Goal: Register for event/course

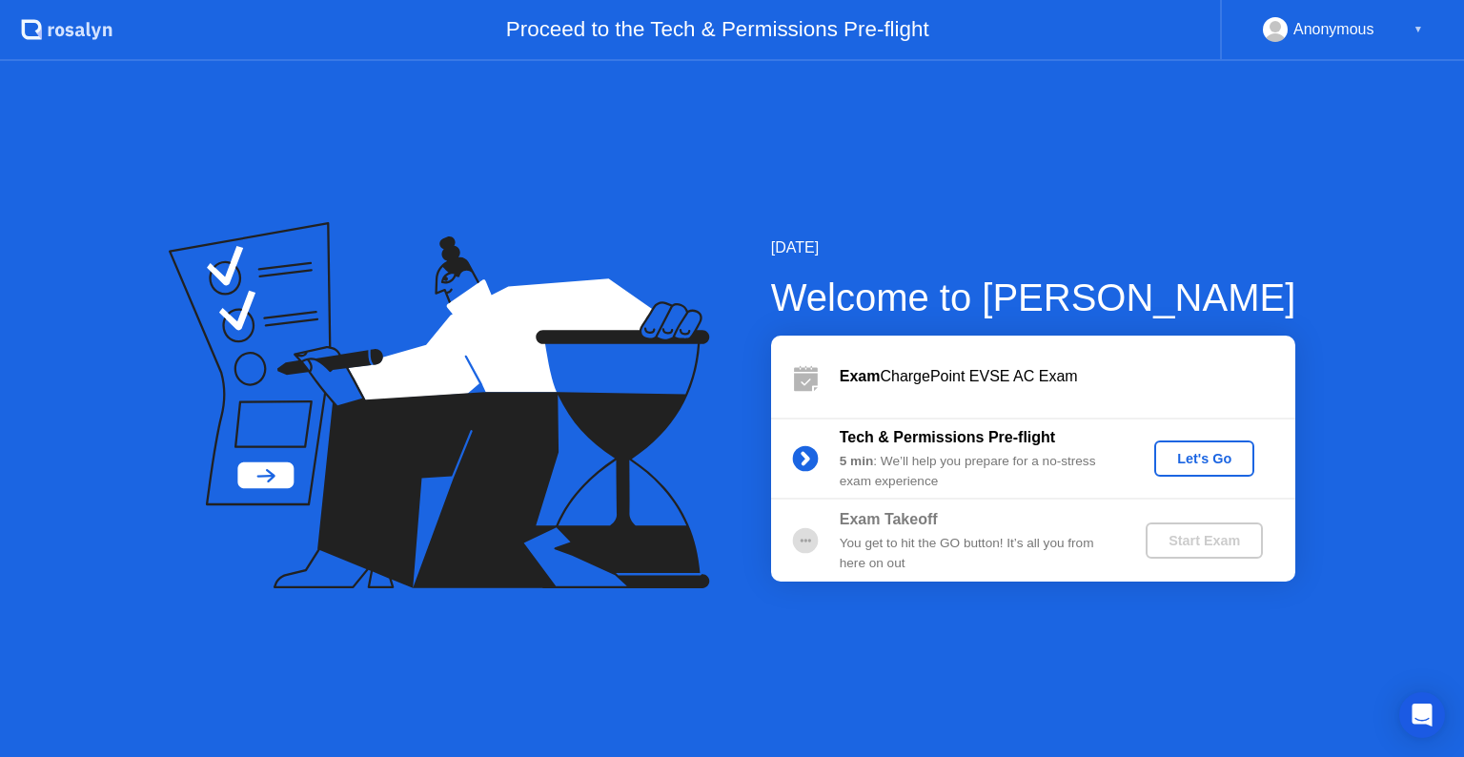
click at [1230, 454] on div "Let's Go" at bounding box center [1204, 458] width 85 height 15
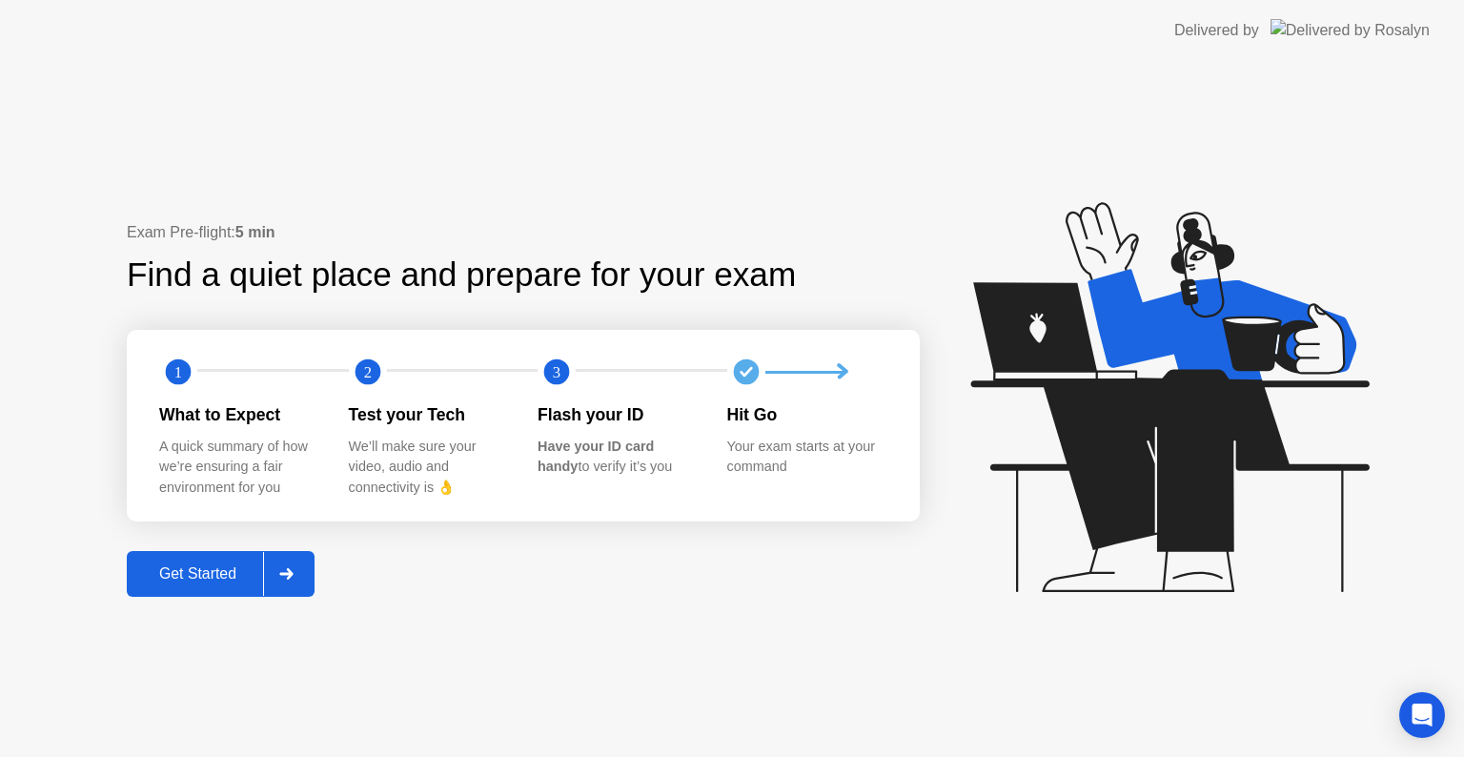
click at [229, 568] on div "Get Started" at bounding box center [198, 573] width 131 height 17
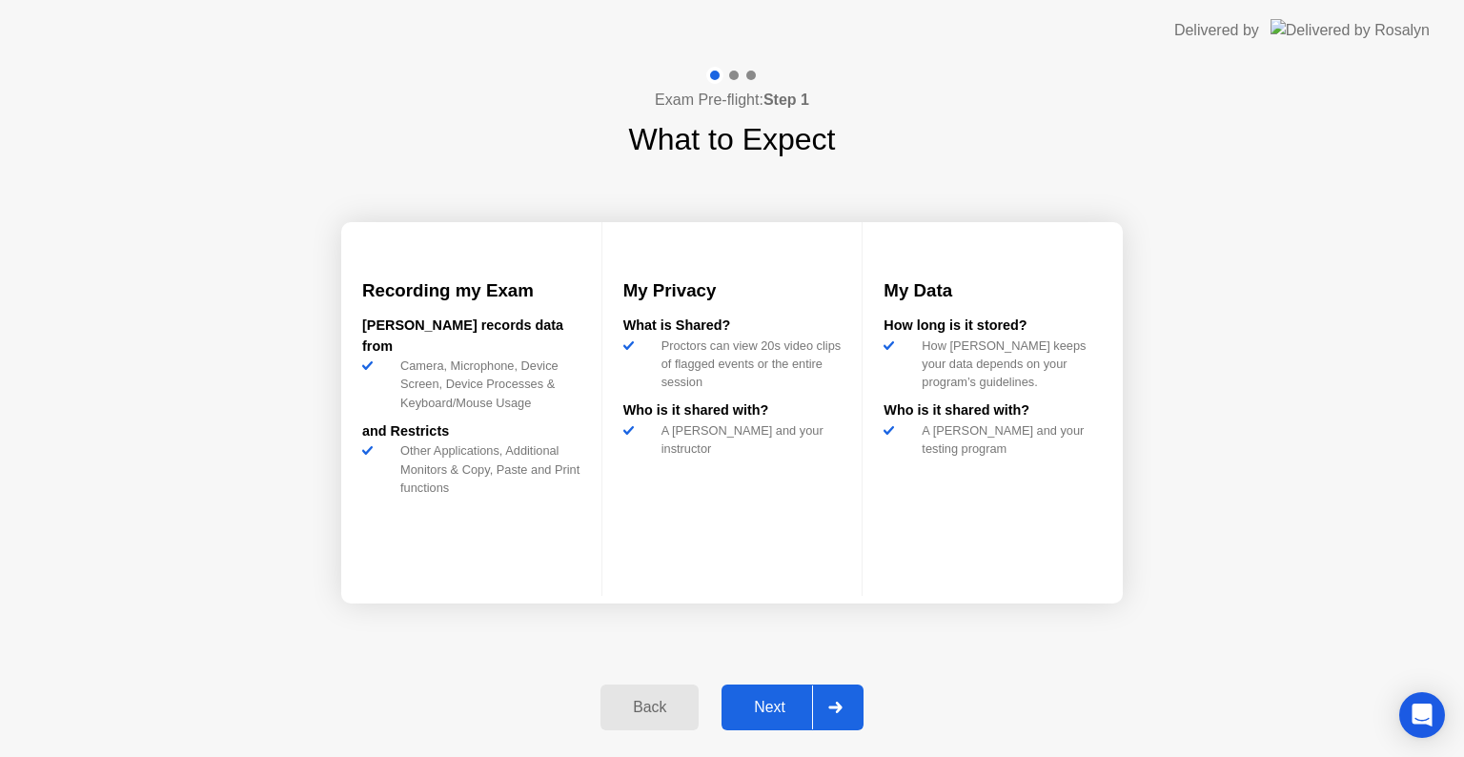
click at [766, 699] on div "Next" at bounding box center [769, 707] width 85 height 17
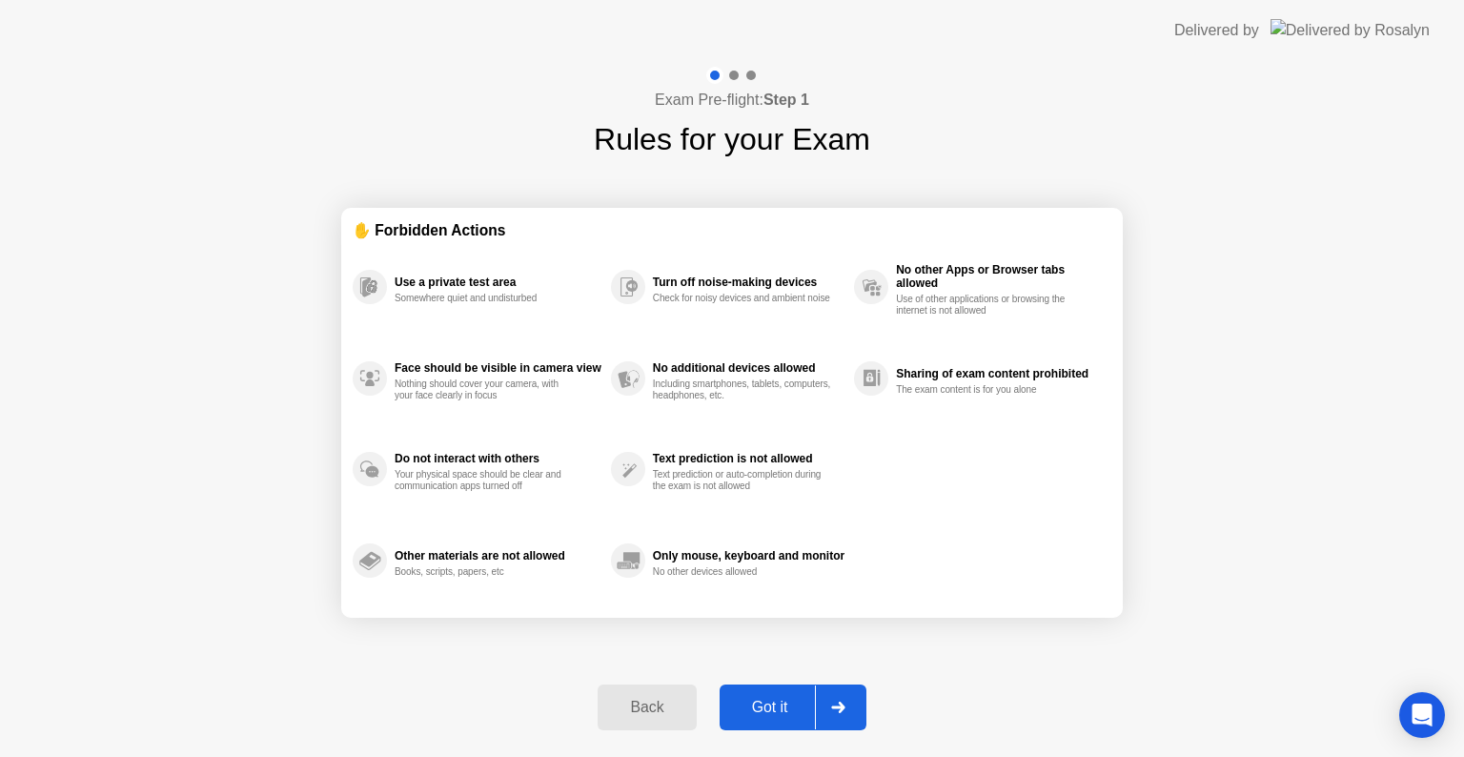
click at [766, 699] on div "Got it" at bounding box center [770, 707] width 90 height 17
select select "Available cameras"
select select "Available speakers"
select select "Available microphones"
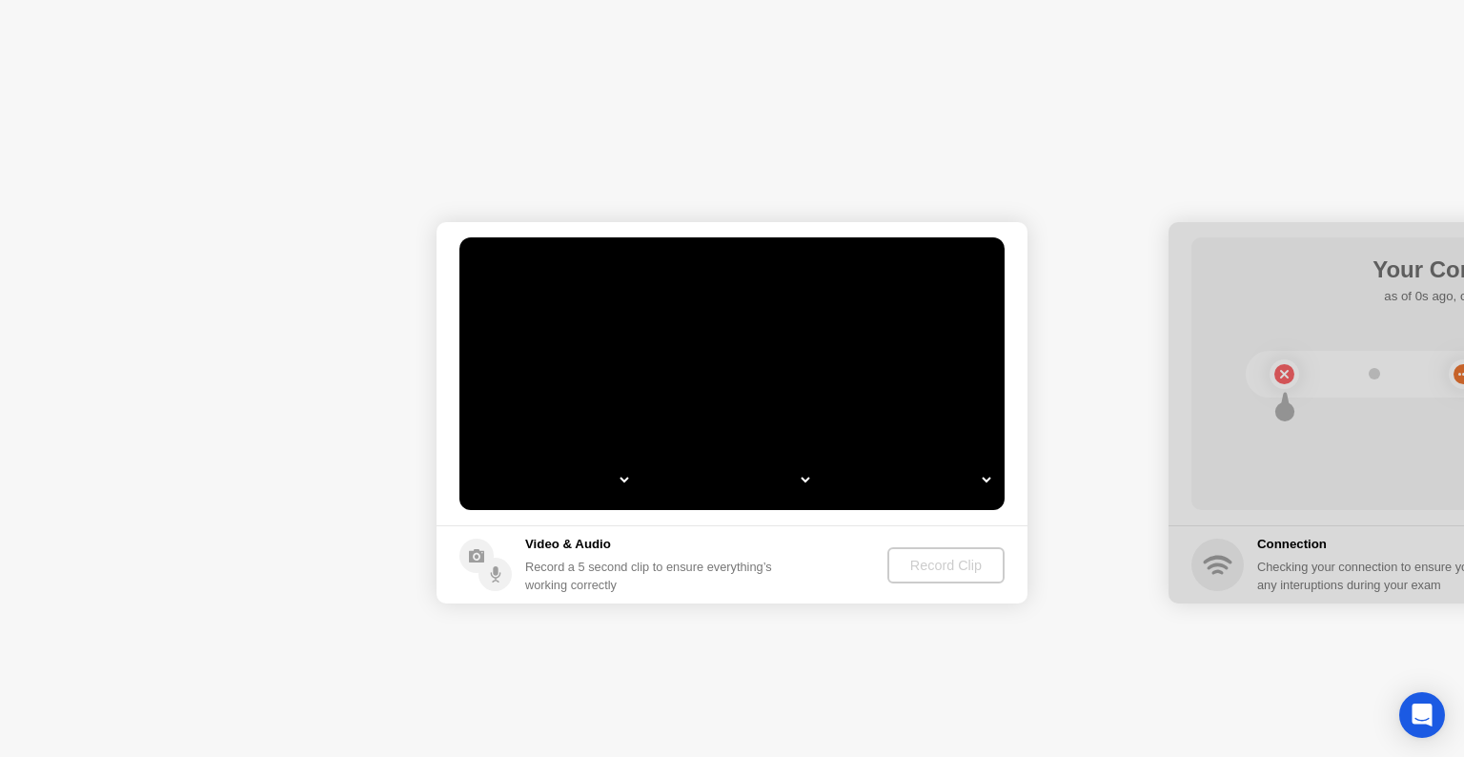
select select "**********"
select select "*******"
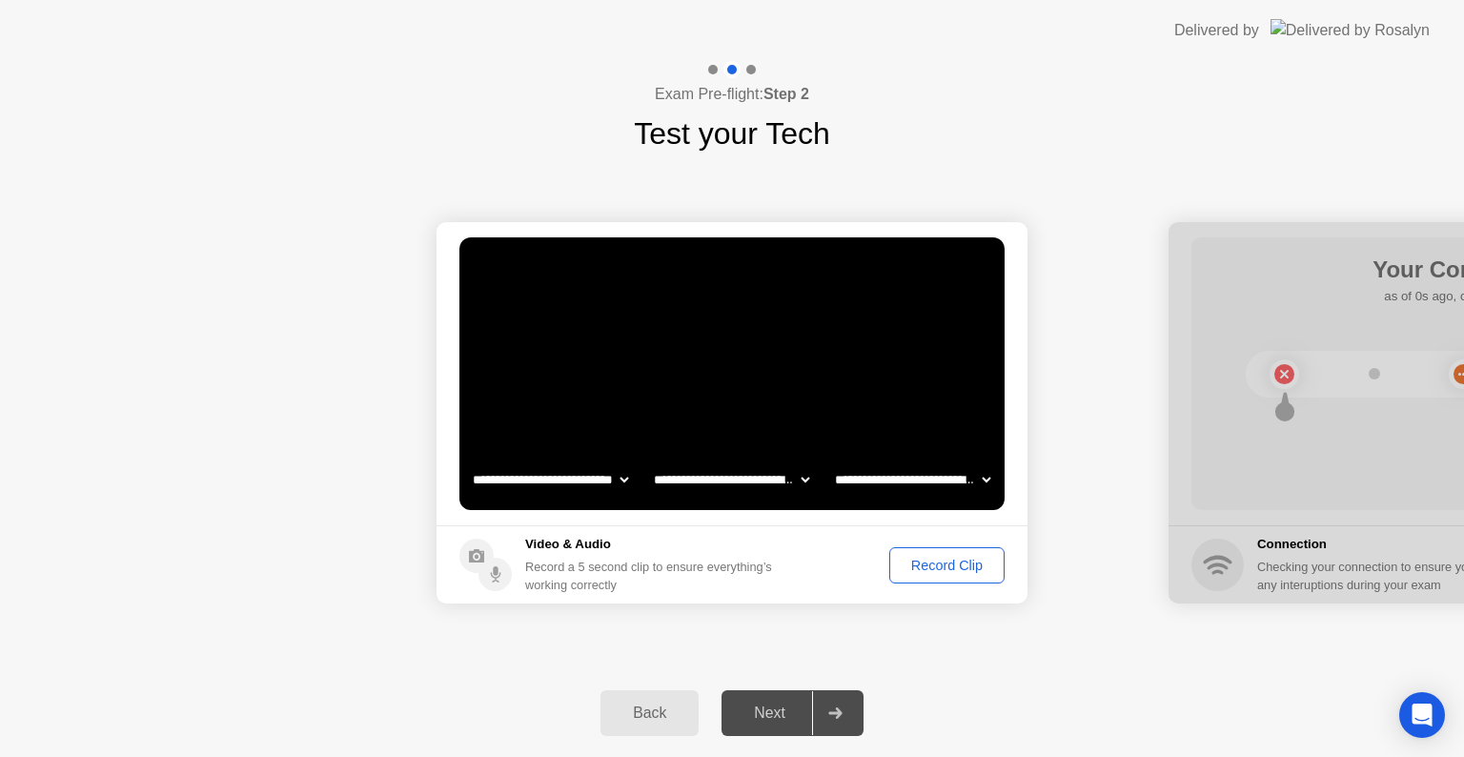
click at [961, 568] on div "Record Clip" at bounding box center [947, 565] width 102 height 15
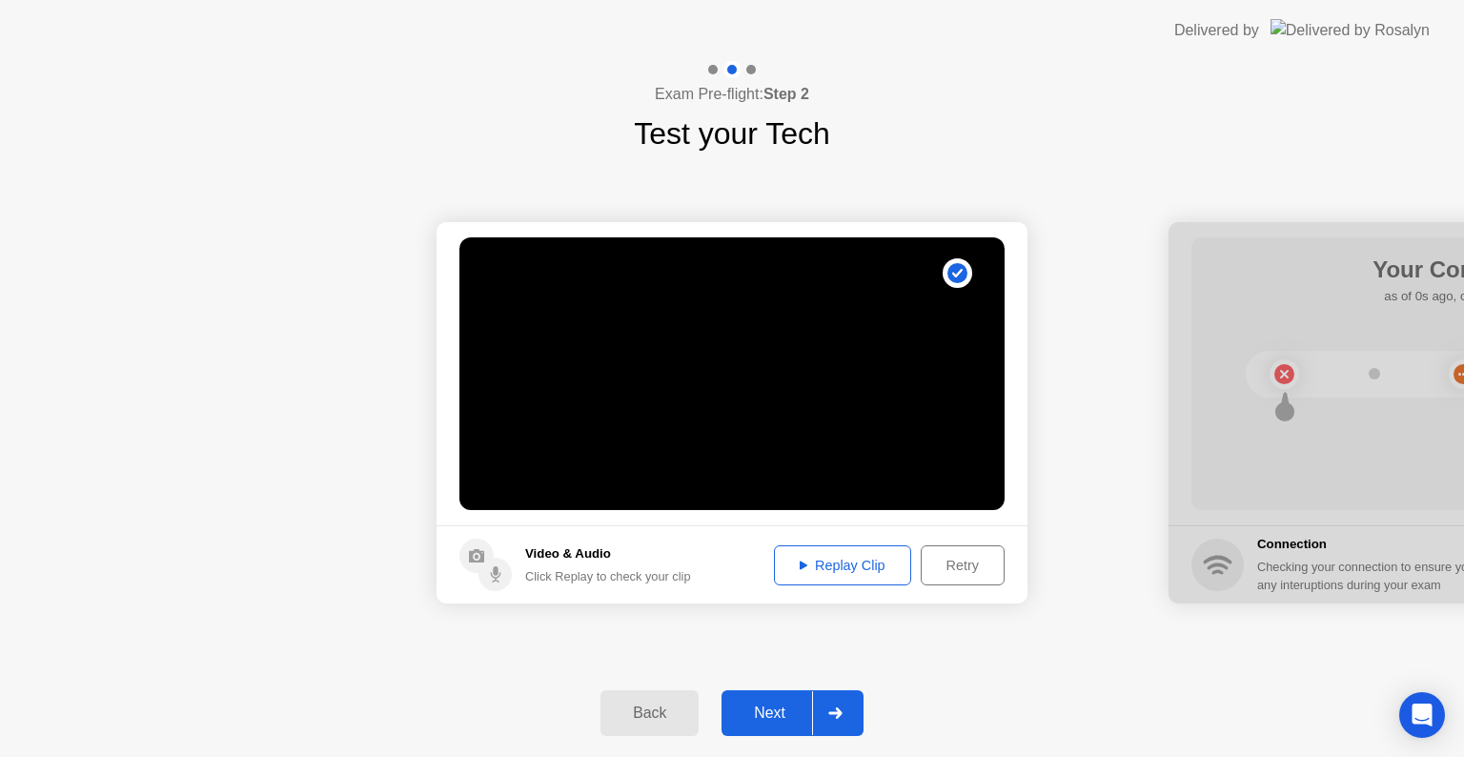
click at [778, 707] on div "Next" at bounding box center [769, 712] width 85 height 17
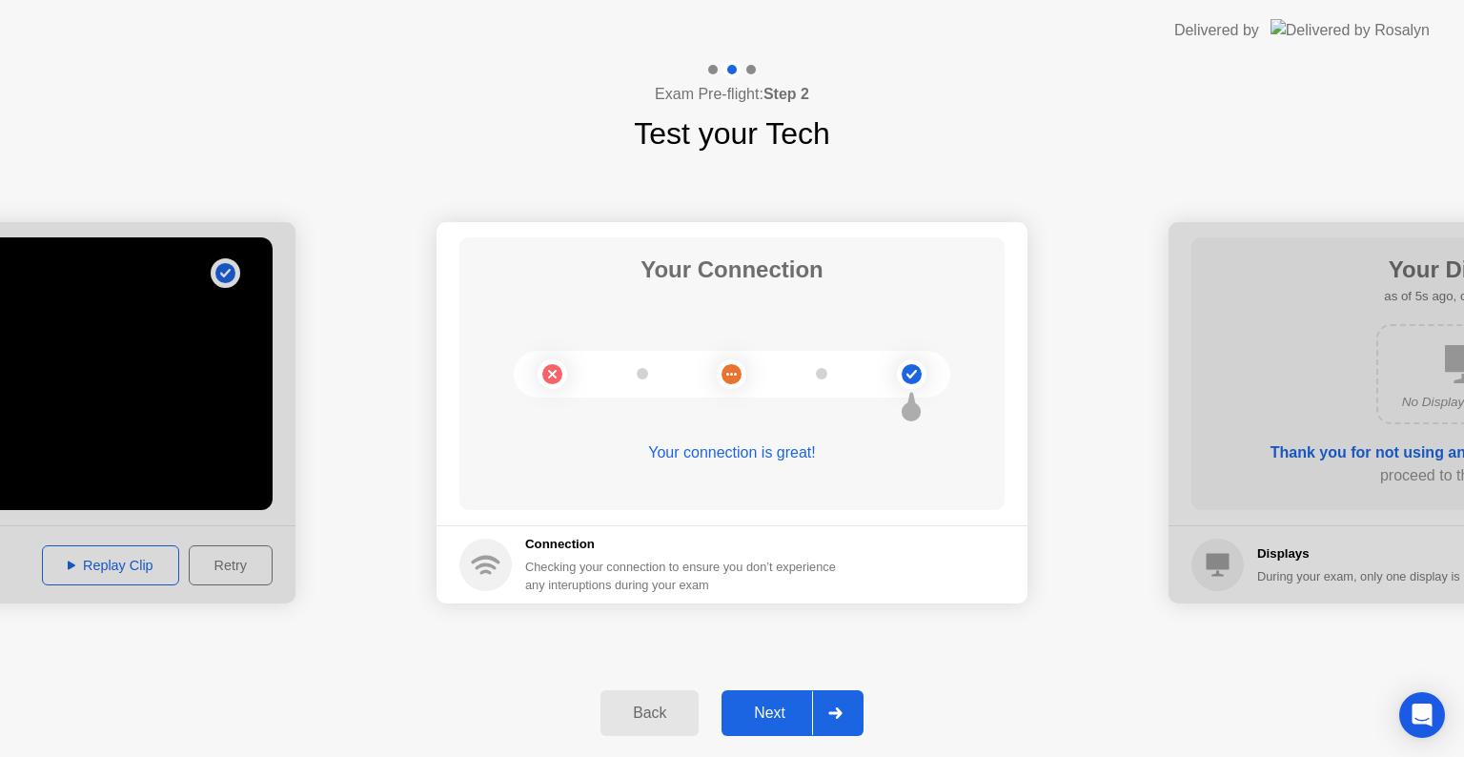
click at [778, 707] on div "Next" at bounding box center [769, 712] width 85 height 17
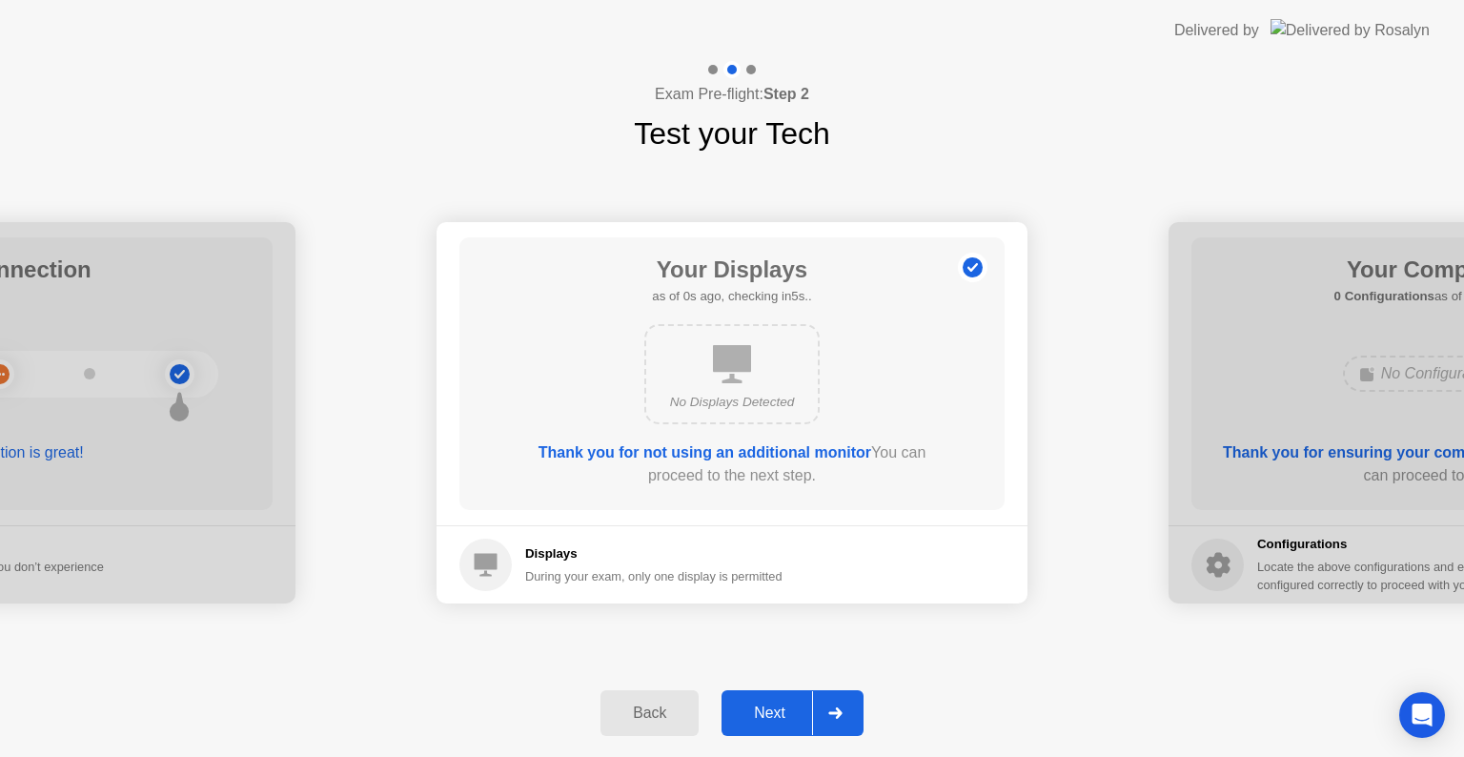
click at [778, 707] on div "Next" at bounding box center [769, 712] width 85 height 17
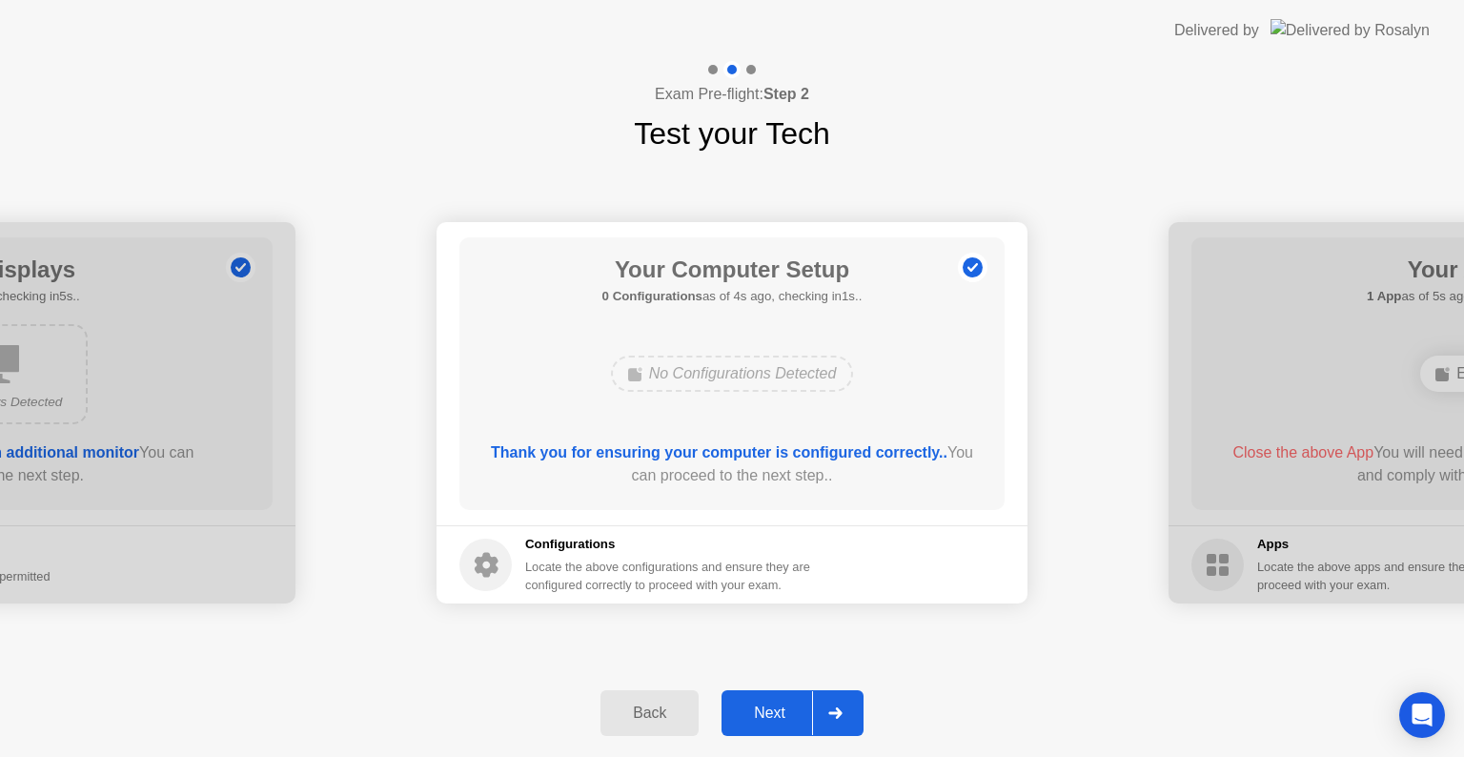
click at [778, 706] on div "Next" at bounding box center [769, 712] width 85 height 17
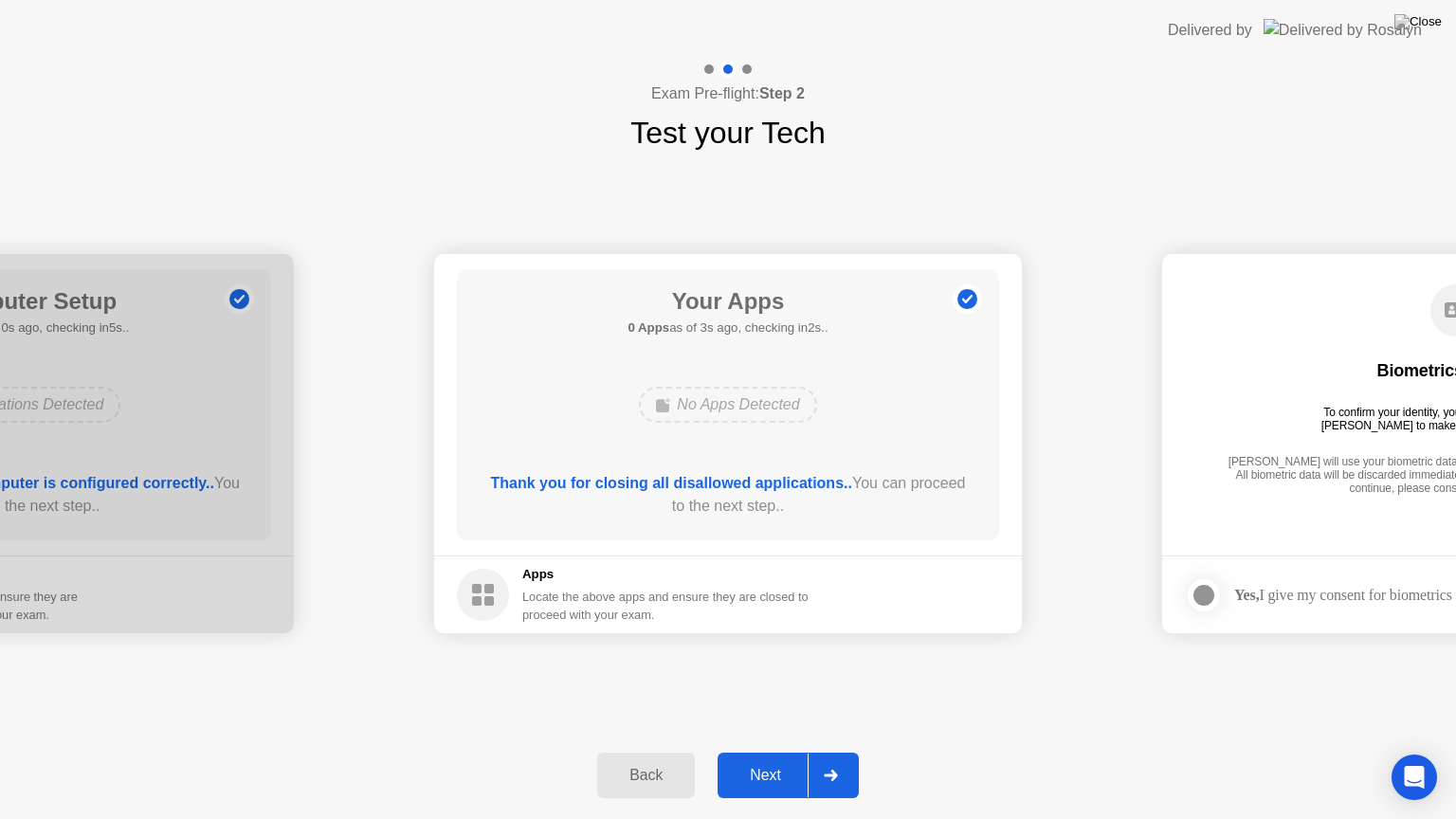
click at [764, 751] on div "Next" at bounding box center [765, 774] width 85 height 17
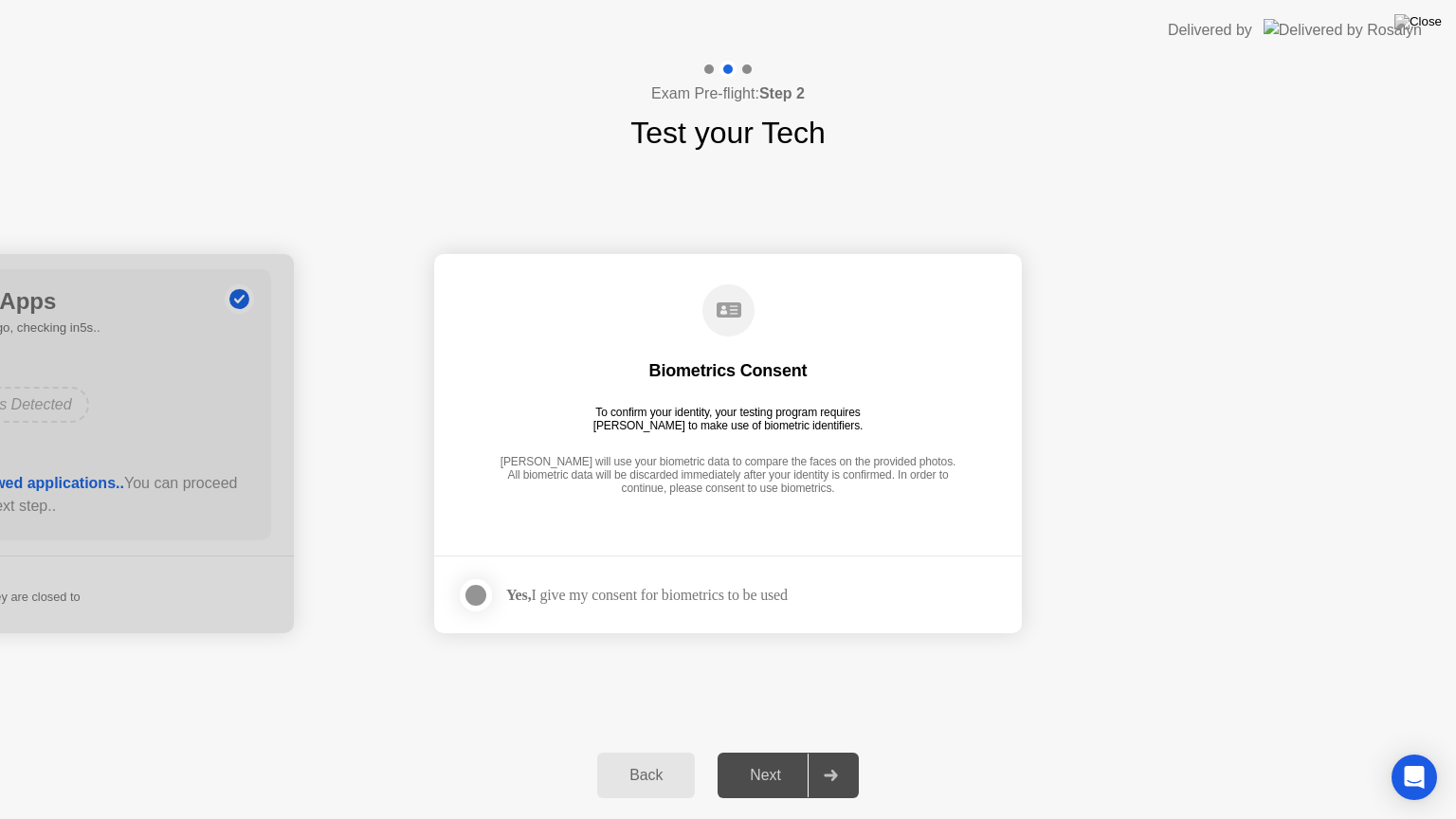
click at [477, 587] on div at bounding box center [475, 594] width 23 height 23
click at [762, 751] on div "Next" at bounding box center [765, 774] width 85 height 17
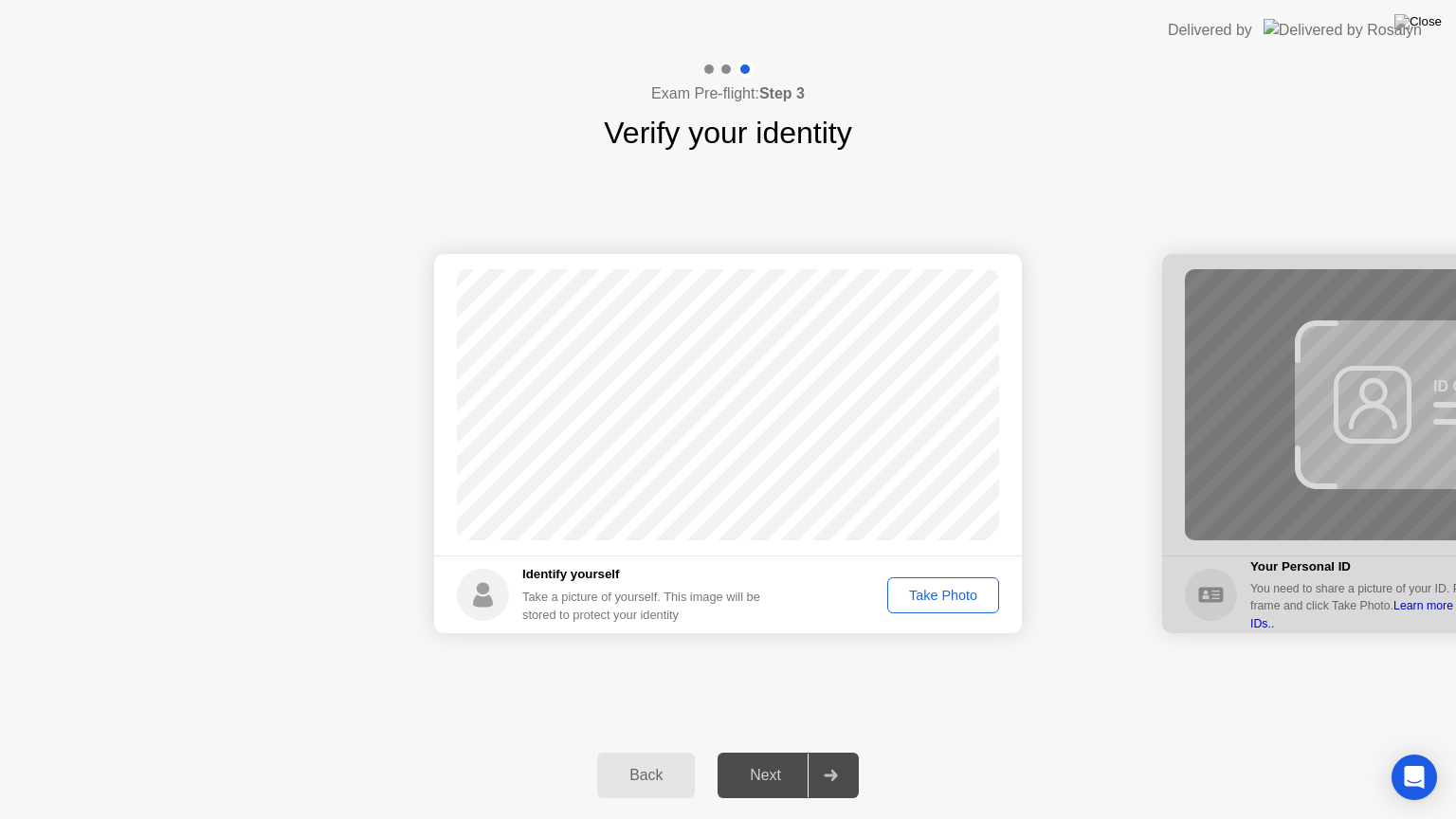
click at [946, 589] on div "Take Photo" at bounding box center [943, 594] width 98 height 15
click at [764, 751] on div "Next" at bounding box center [765, 774] width 85 height 17
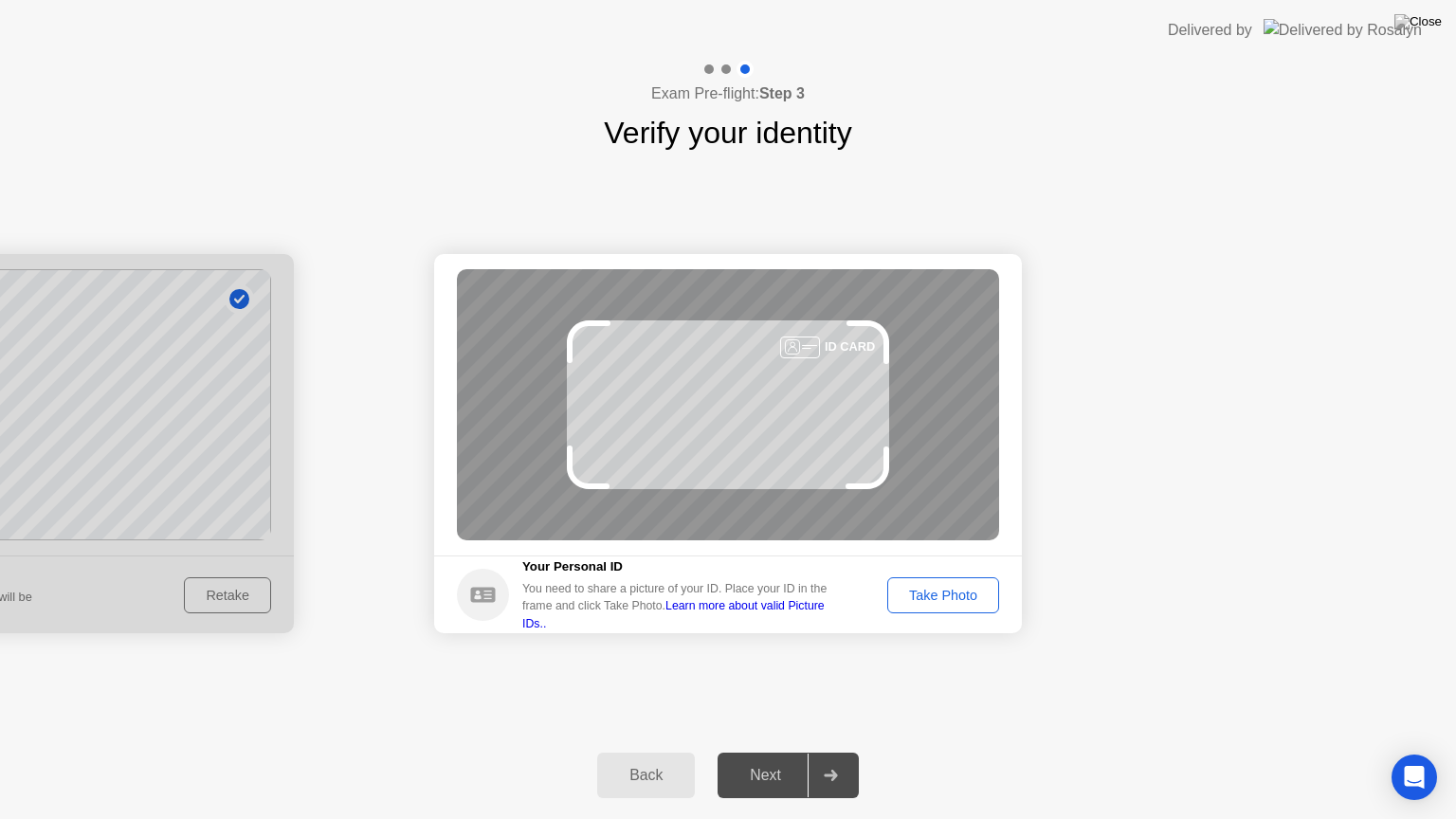
click at [931, 591] on div "Take Photo" at bounding box center [943, 594] width 98 height 15
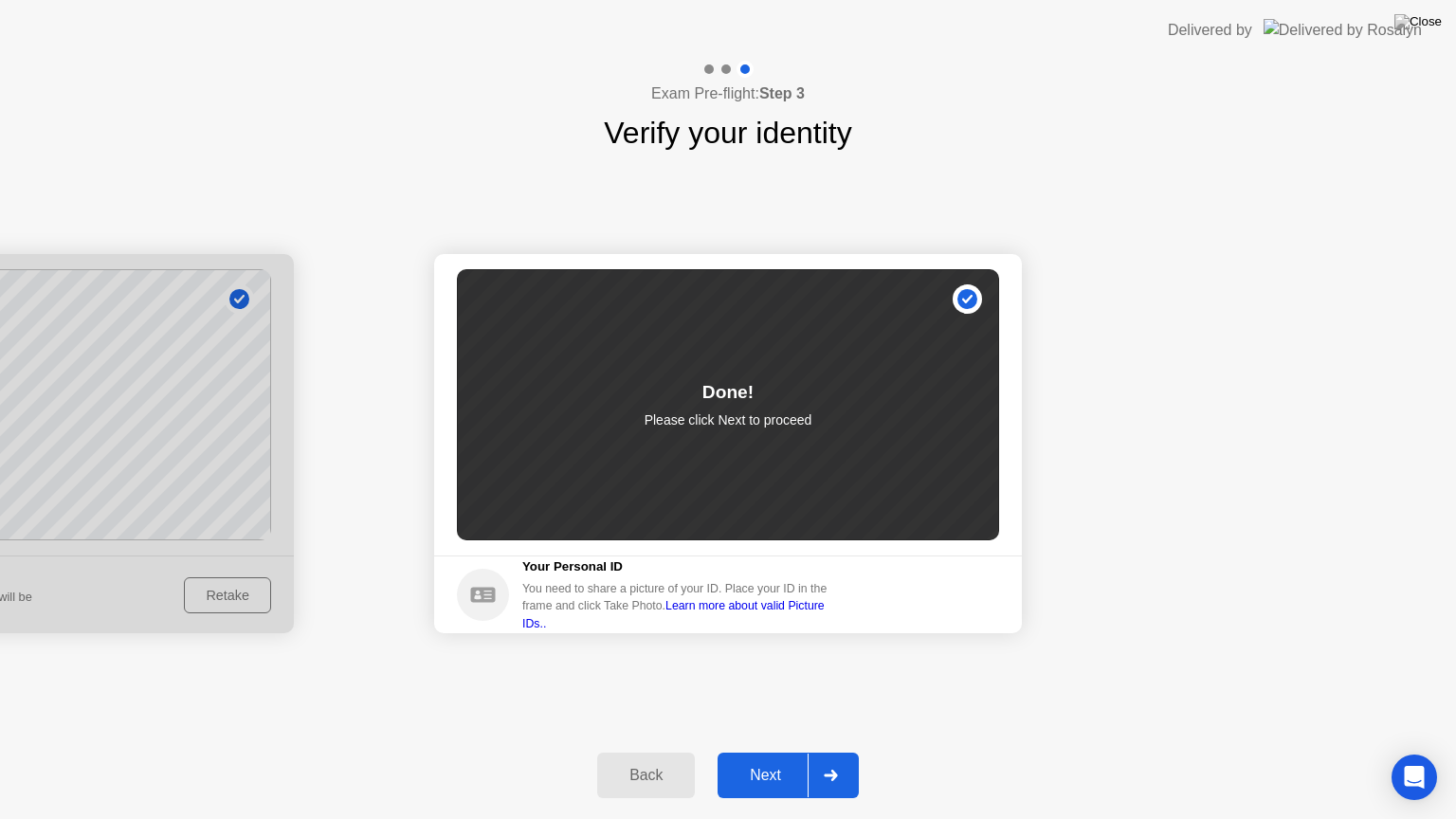
click at [767, 751] on div "Next" at bounding box center [765, 774] width 85 height 17
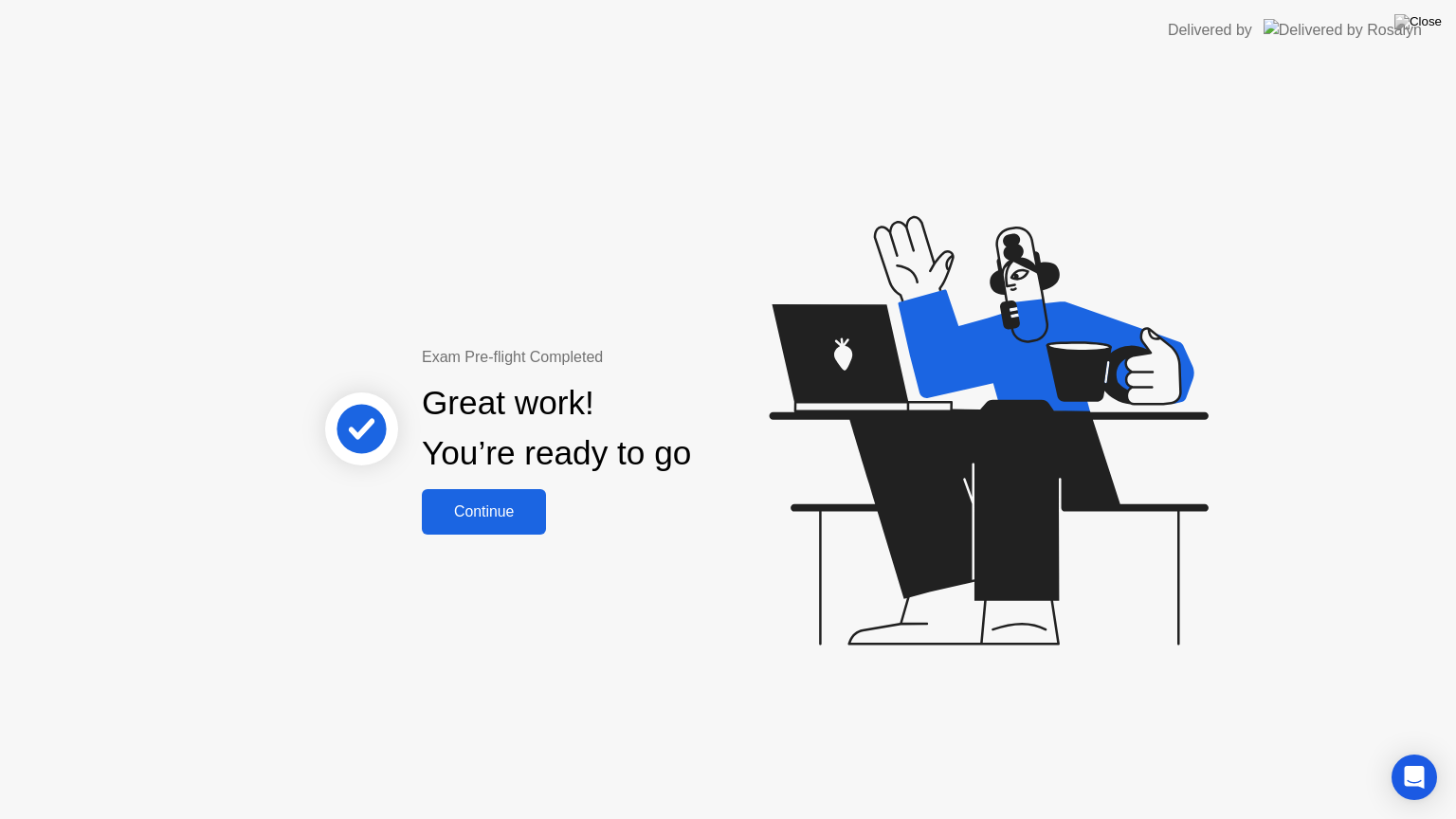
click at [470, 508] on div "Continue" at bounding box center [483, 511] width 112 height 17
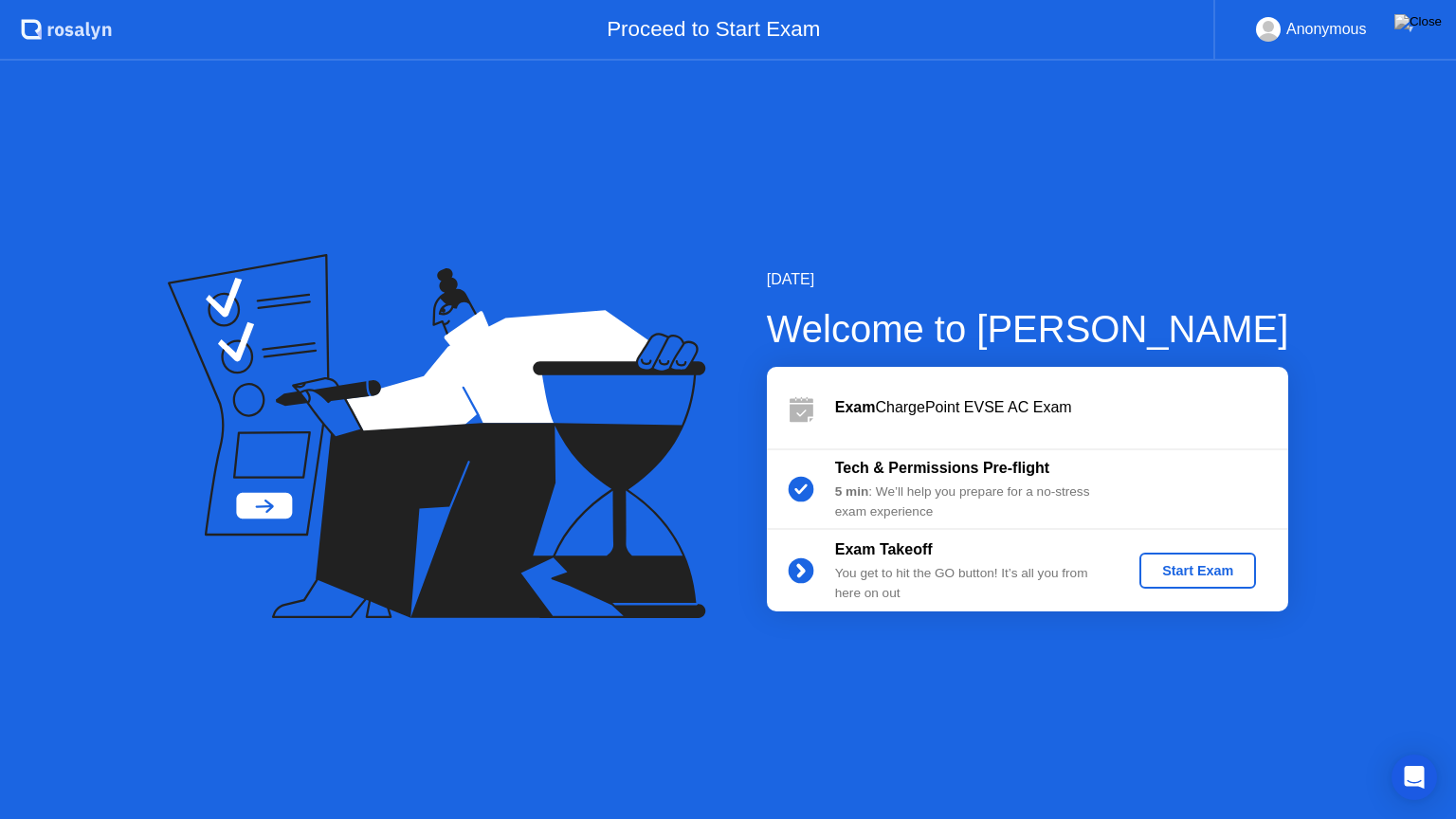
click at [1184, 577] on div "Start Exam" at bounding box center [1197, 570] width 101 height 15
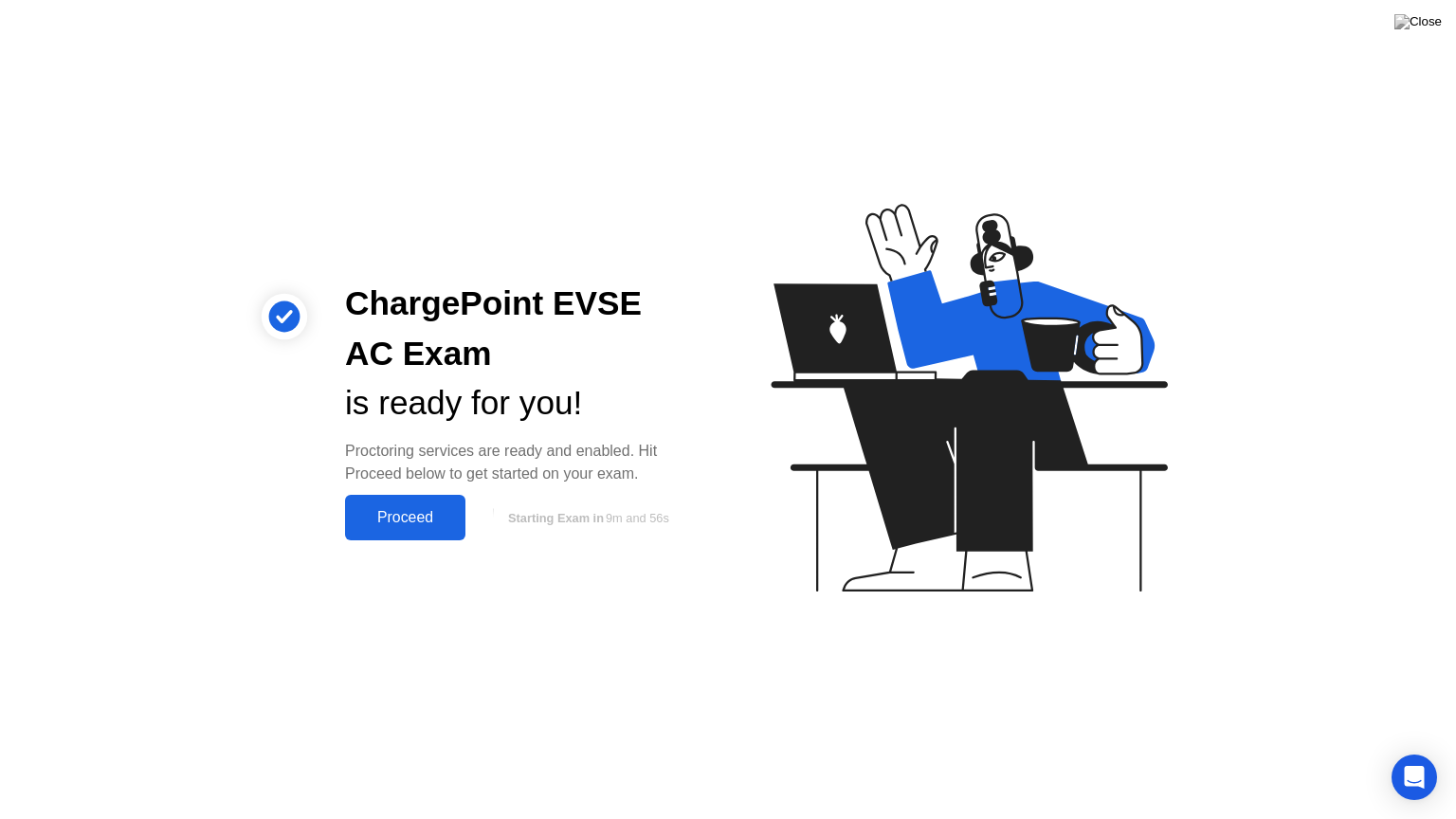
click at [413, 519] on div "Proceed" at bounding box center [406, 517] width 109 height 17
